Goal: Check status: Check status

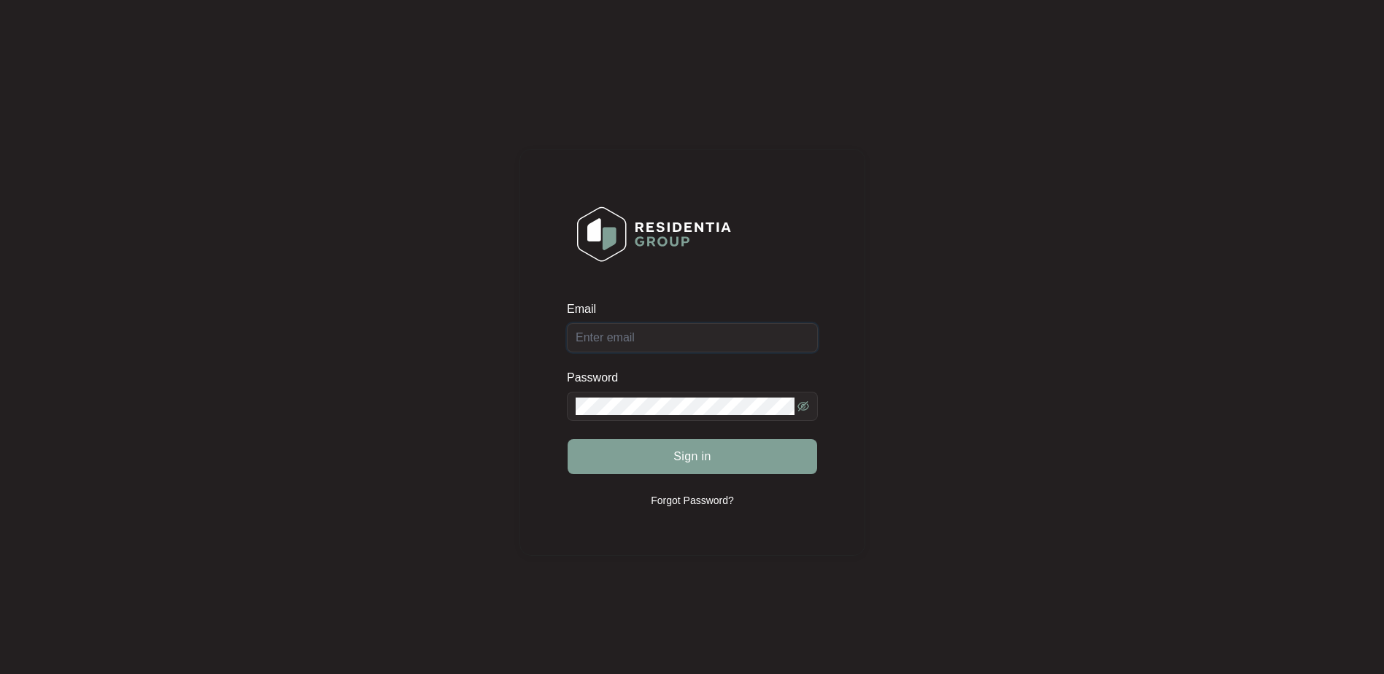
click at [628, 343] on input "Email" at bounding box center [692, 337] width 251 height 29
click at [651, 329] on input "Email" at bounding box center [692, 337] width 251 height 29
type input "[EMAIL_ADDRESS][DOMAIN_NAME]"
click at [723, 454] on button "Sign in" at bounding box center [693, 456] width 250 height 35
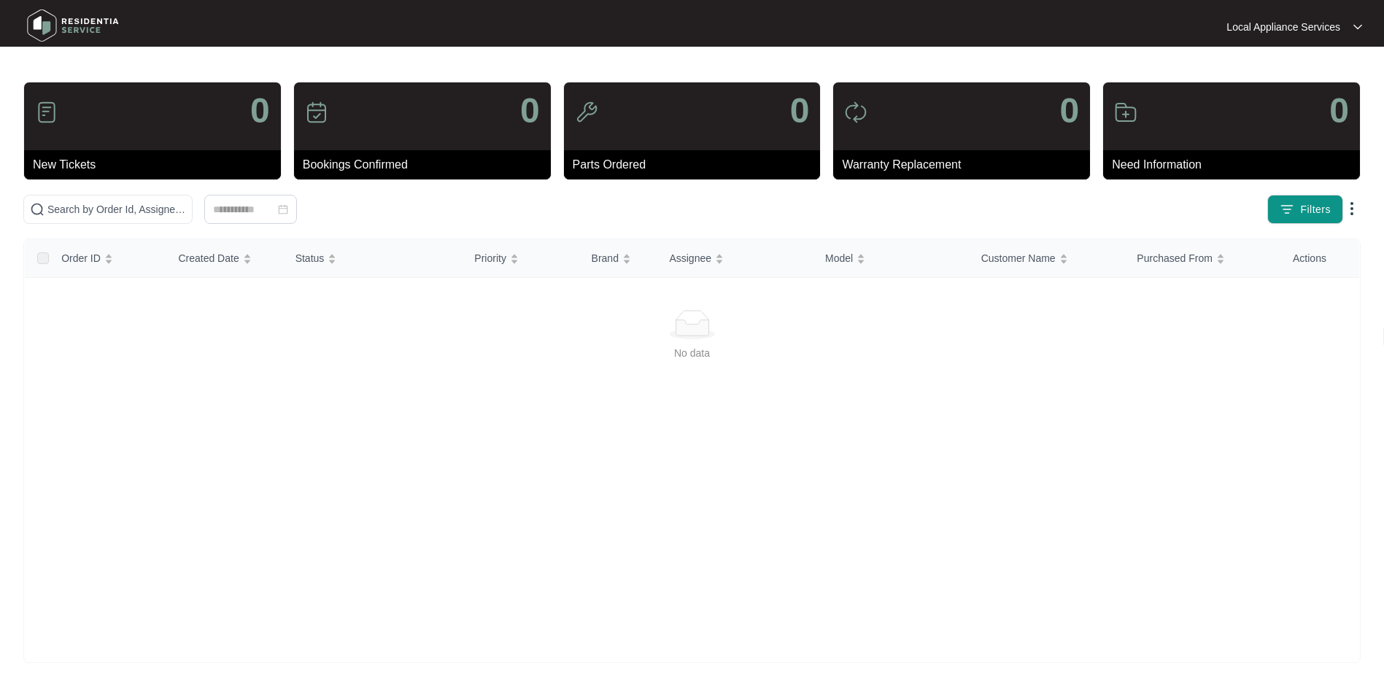
click at [895, 144] on div "0" at bounding box center [961, 116] width 257 height 68
click at [901, 159] on p "Warranty Replacement" at bounding box center [966, 165] width 248 height 18
click at [234, 215] on input at bounding box center [244, 209] width 62 height 16
click at [958, 498] on div "No data" at bounding box center [692, 470] width 1335 height 390
click at [117, 215] on input "text" at bounding box center [116, 209] width 139 height 16
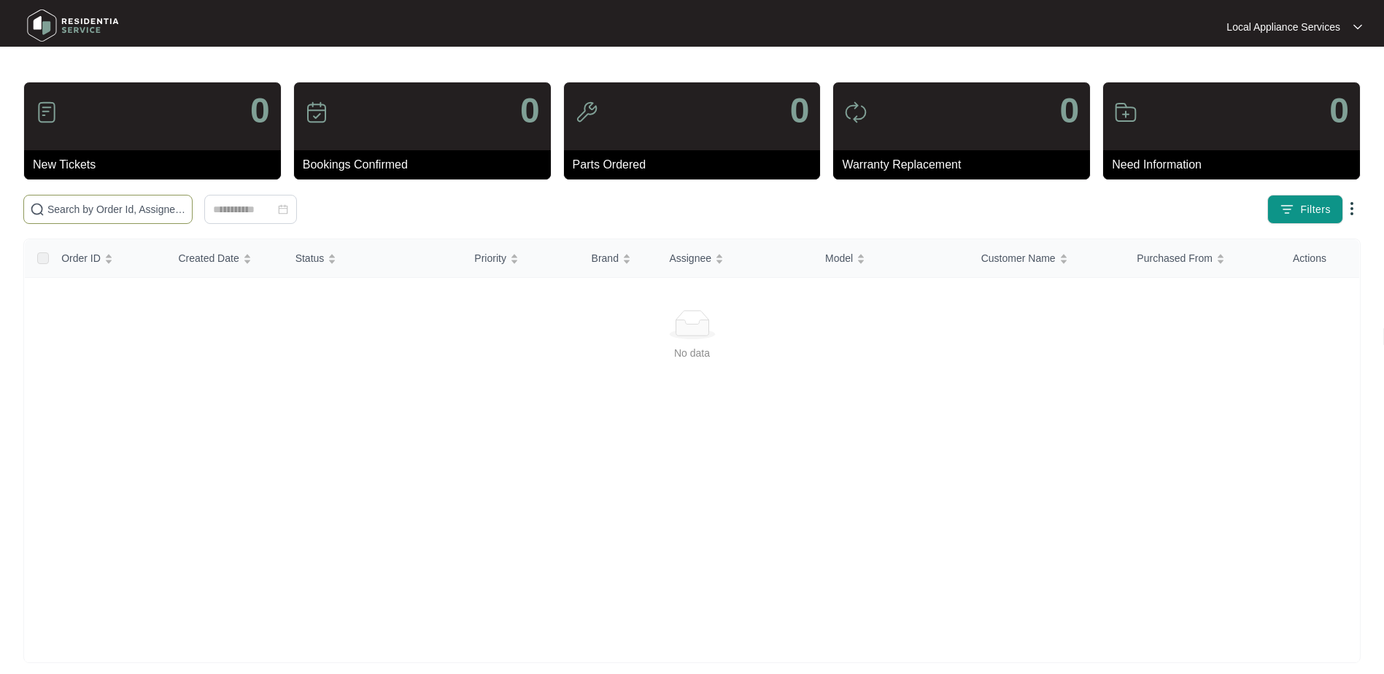
click at [118, 211] on input "text" at bounding box center [116, 209] width 139 height 16
paste input "642170"
type input "642170"
drag, startPoint x: 47, startPoint y: 211, endPoint x: 54, endPoint y: 215, distance: 8.2
click at [48, 211] on span "642170" at bounding box center [107, 209] width 169 height 29
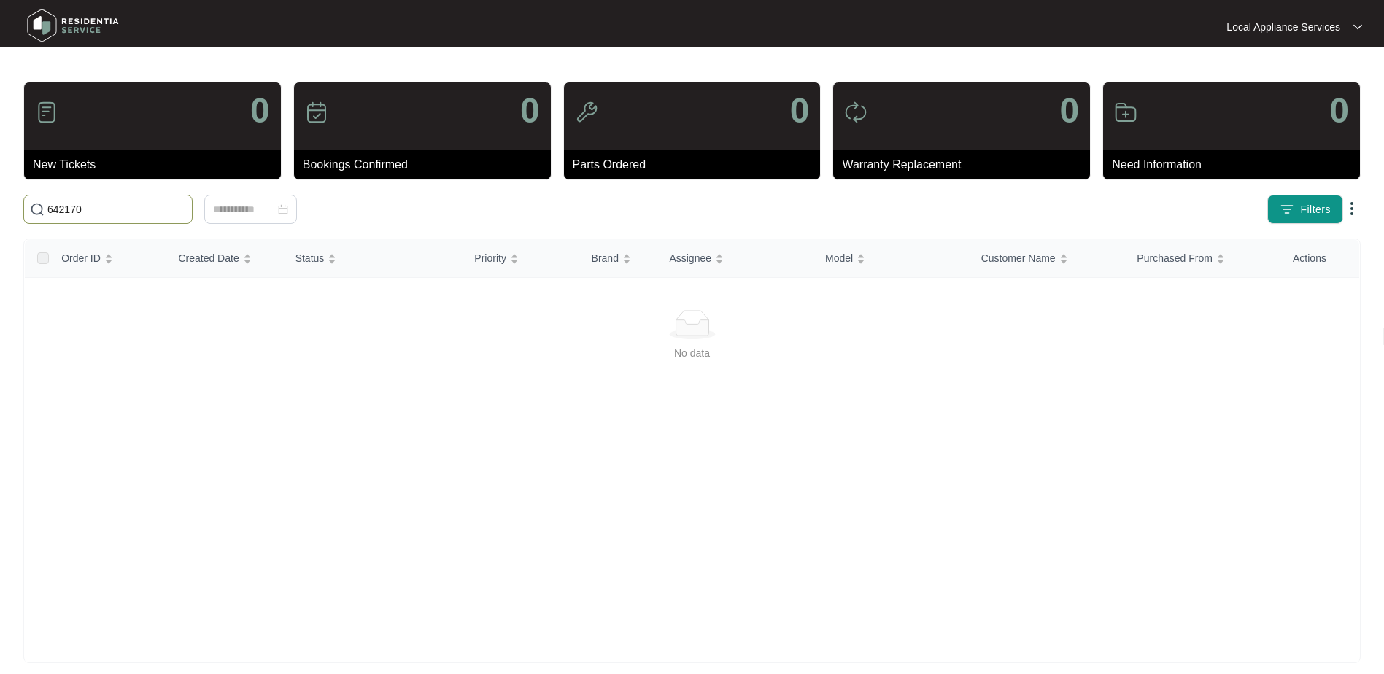
click at [45, 208] on span "642170" at bounding box center [107, 209] width 169 height 29
click at [37, 207] on img at bounding box center [37, 209] width 15 height 15
click at [1152, 163] on p "Need Information" at bounding box center [1236, 165] width 248 height 18
click at [975, 153] on div "Warranty Replacement" at bounding box center [961, 164] width 257 height 29
click at [47, 259] on label at bounding box center [43, 258] width 12 height 16
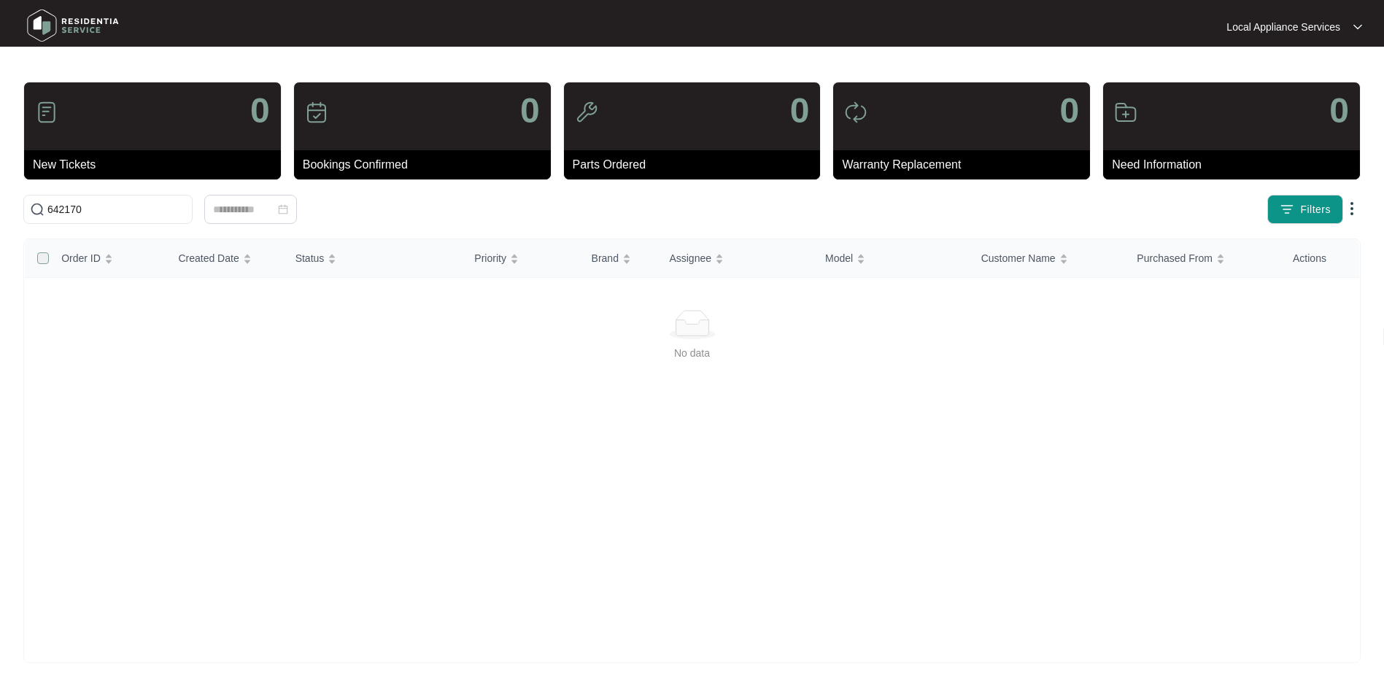
click at [40, 254] on label at bounding box center [43, 258] width 12 height 16
drag, startPoint x: 1308, startPoint y: 220, endPoint x: 1305, endPoint y: 212, distance: 7.9
click at [1306, 219] on button "Filters" at bounding box center [1306, 209] width 76 height 29
click at [954, 531] on div "No data" at bounding box center [692, 470] width 1335 height 390
click at [263, 212] on input at bounding box center [244, 209] width 62 height 16
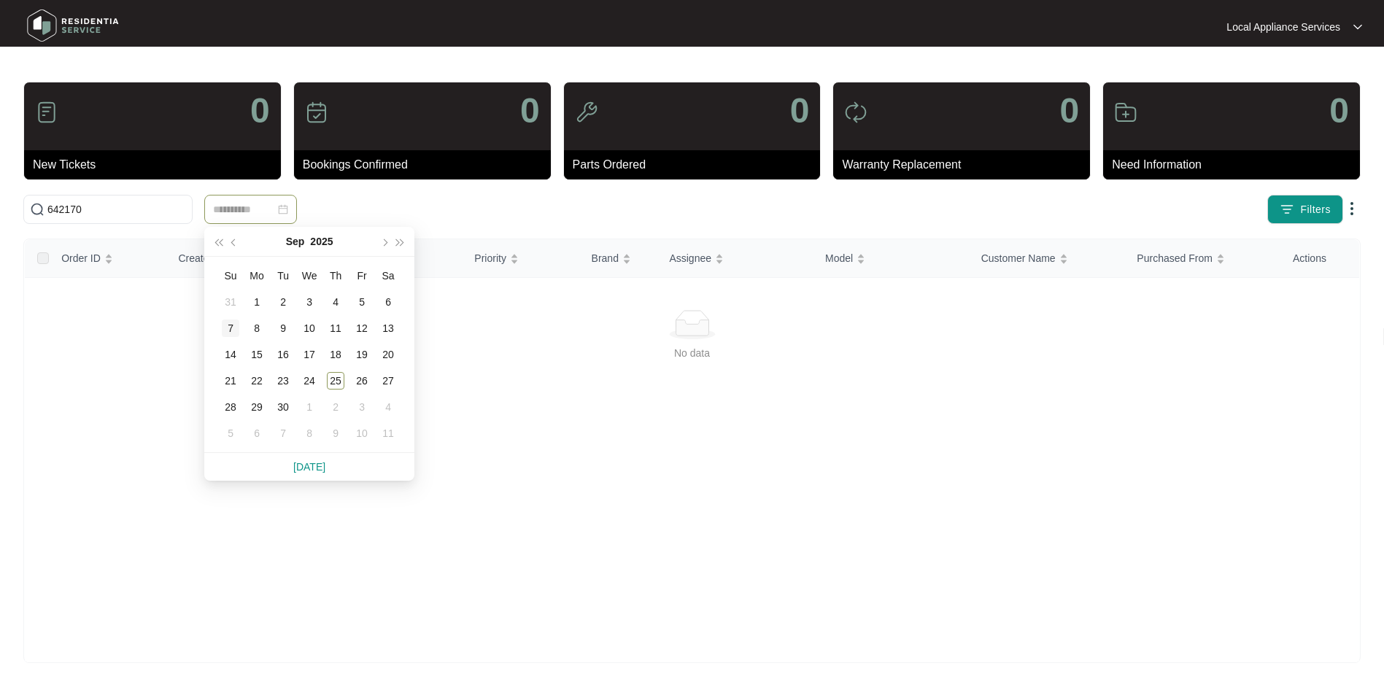
type input "**********"
drag, startPoint x: 93, startPoint y: 212, endPoint x: -59, endPoint y: 196, distance: 153.4
click at [0, 196] on html "Local Appliance Services Local Appl... 0 New Tickets 0 Bookings Confirmed 0 Par…" at bounding box center [692, 343] width 1384 height 687
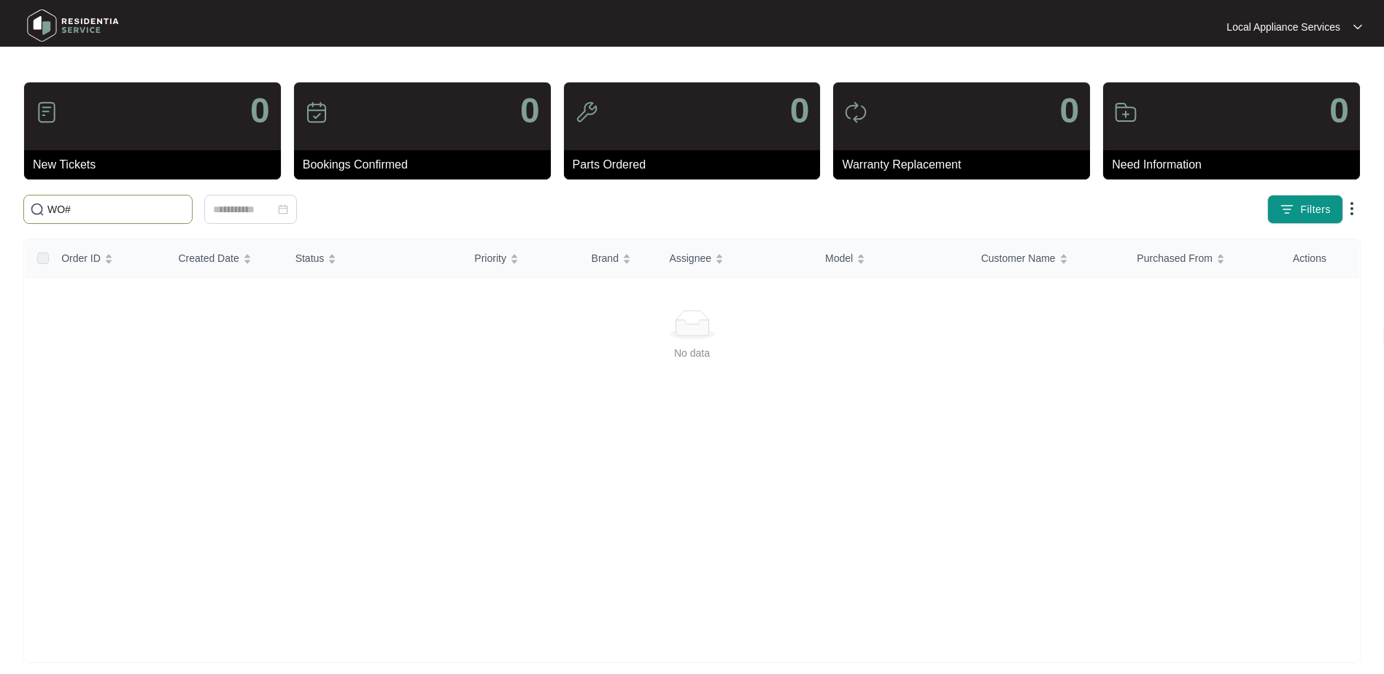
paste input "642170"
type input "WO#642170"
drag, startPoint x: 112, startPoint y: 209, endPoint x: -215, endPoint y: 205, distance: 327.7
click at [0, 205] on html "Local Appliance Services Local Appl... 0 New Tickets 0 Bookings Confirmed 0 Par…" at bounding box center [692, 343] width 1384 height 687
type input "="
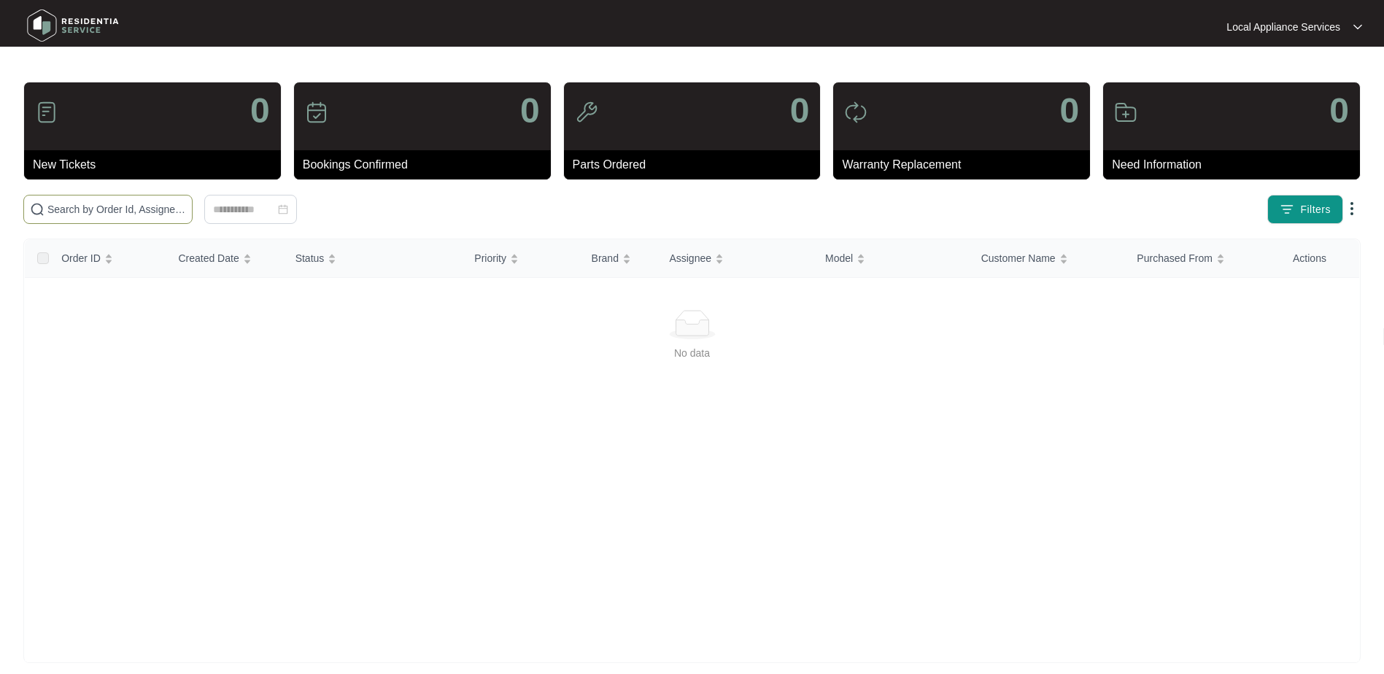
click at [162, 147] on div "0" at bounding box center [152, 116] width 257 height 68
click at [63, 168] on p "New Tickets" at bounding box center [157, 165] width 248 height 18
click at [458, 127] on div "0" at bounding box center [422, 116] width 257 height 68
click at [895, 167] on p "Warranty Replacement" at bounding box center [966, 165] width 248 height 18
click at [1339, 29] on p "Local Appliance Services" at bounding box center [1284, 27] width 114 height 15
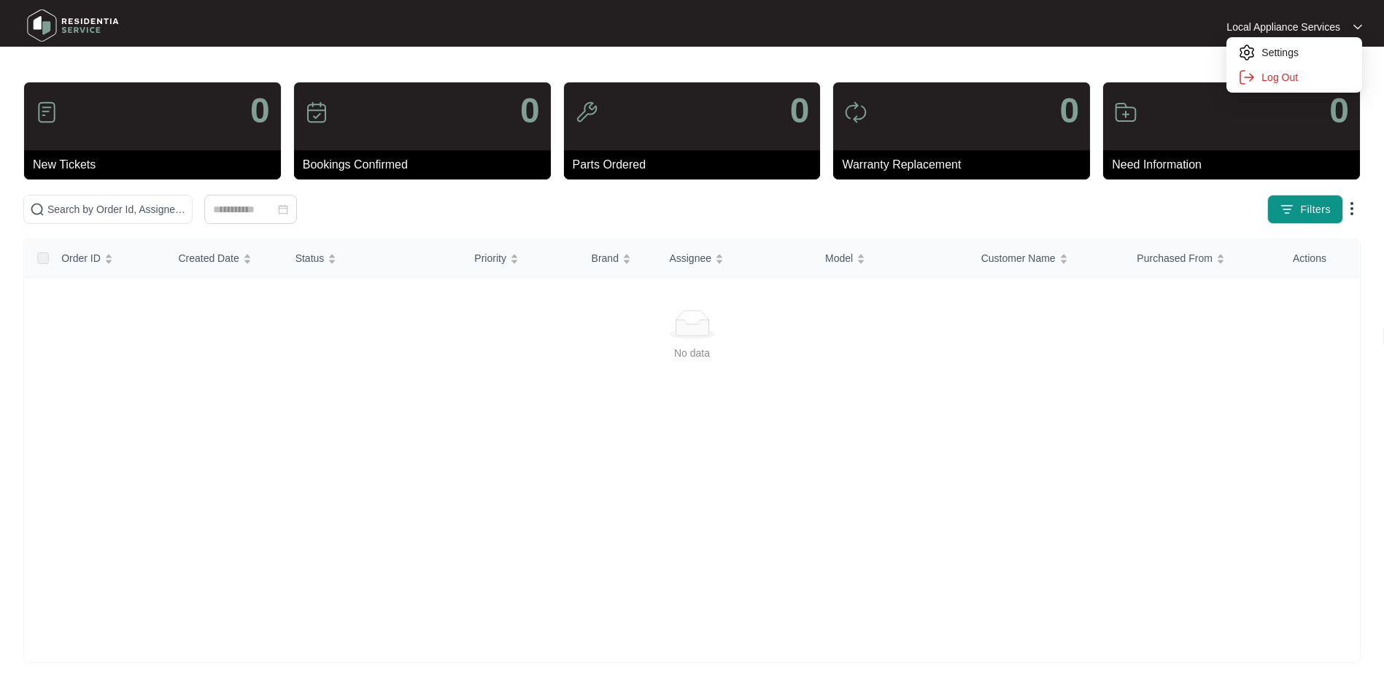
click at [1307, 30] on p "Local Appliance Services" at bounding box center [1284, 27] width 114 height 15
click at [123, 209] on input "text" at bounding box center [116, 209] width 139 height 16
paste input "WO#636751"
drag, startPoint x: 67, startPoint y: 212, endPoint x: -42, endPoint y: 219, distance: 109.0
click at [0, 219] on html "Local Appliance Services Local Appl... 0 New Tickets 0 Bookings Confirmed 0 Par…" at bounding box center [692, 343] width 1384 height 687
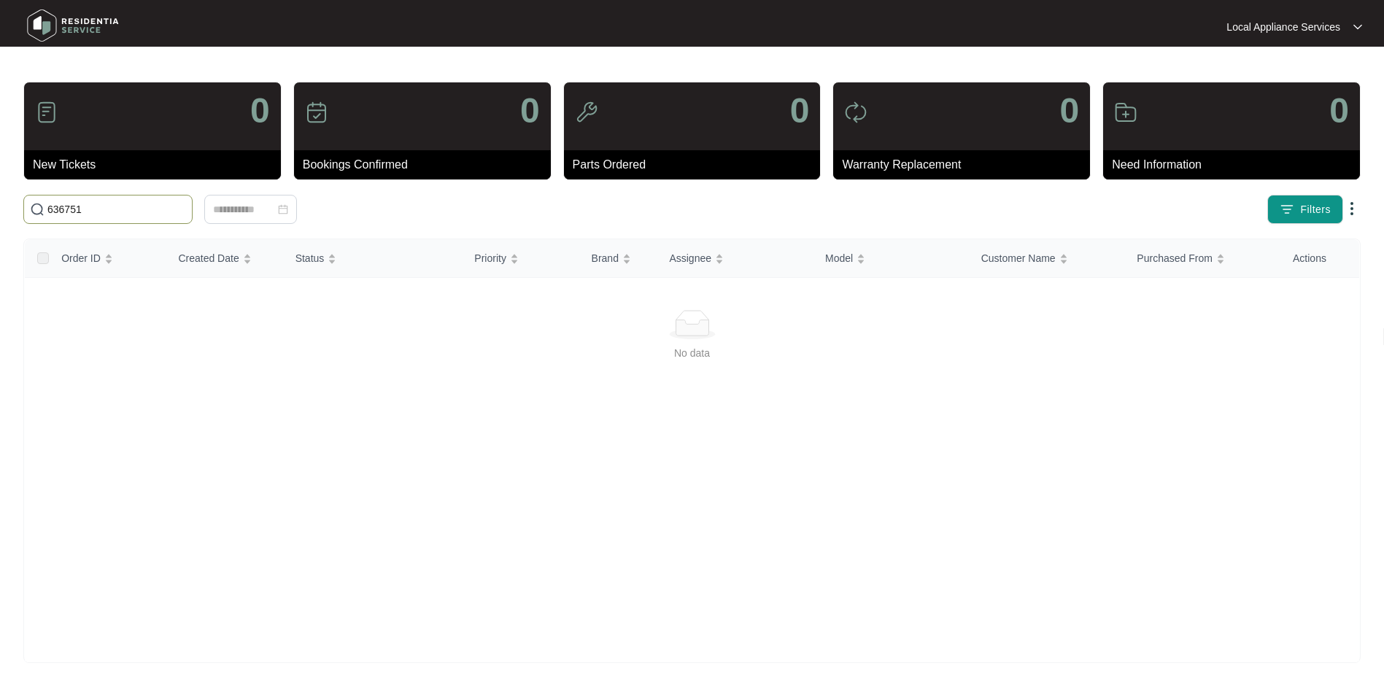
type input "636751"
click at [123, 204] on input "636751" at bounding box center [116, 209] width 139 height 16
click at [1287, 215] on img "button" at bounding box center [1287, 209] width 15 height 15
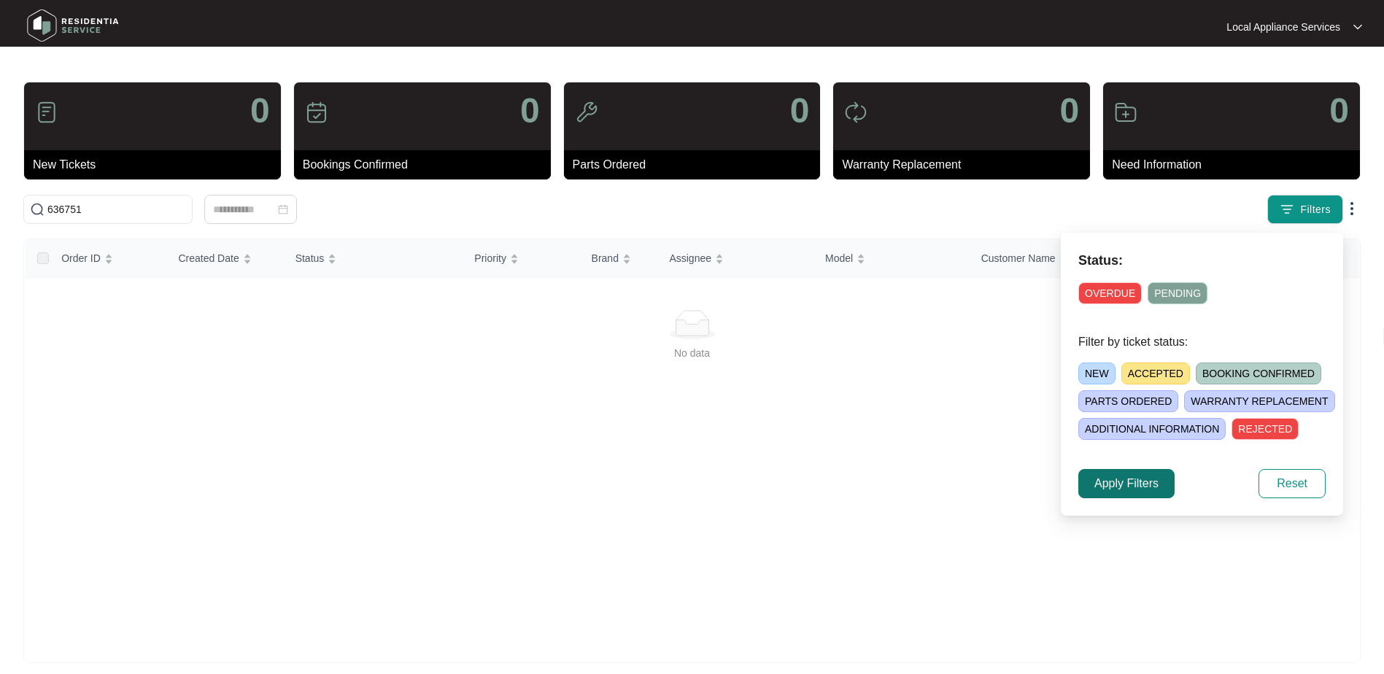
click at [1141, 477] on span "Apply Filters" at bounding box center [1127, 484] width 64 height 18
